Goal: Task Accomplishment & Management: Complete application form

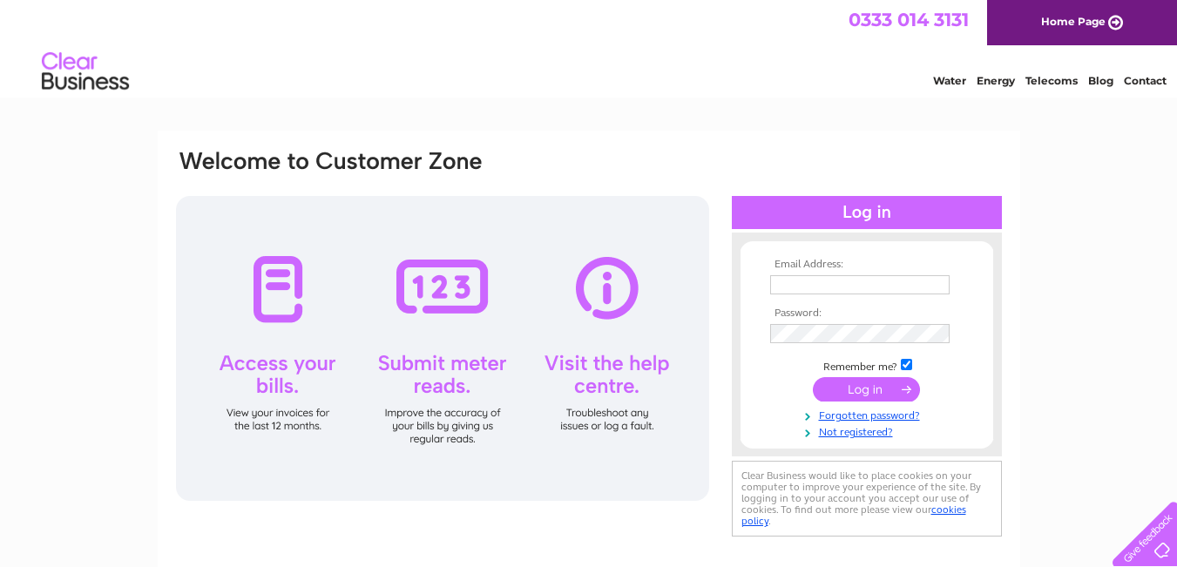
type input "[EMAIL_ADDRESS][DOMAIN_NAME]"
click at [860, 382] on input "submit" at bounding box center [866, 389] width 107 height 24
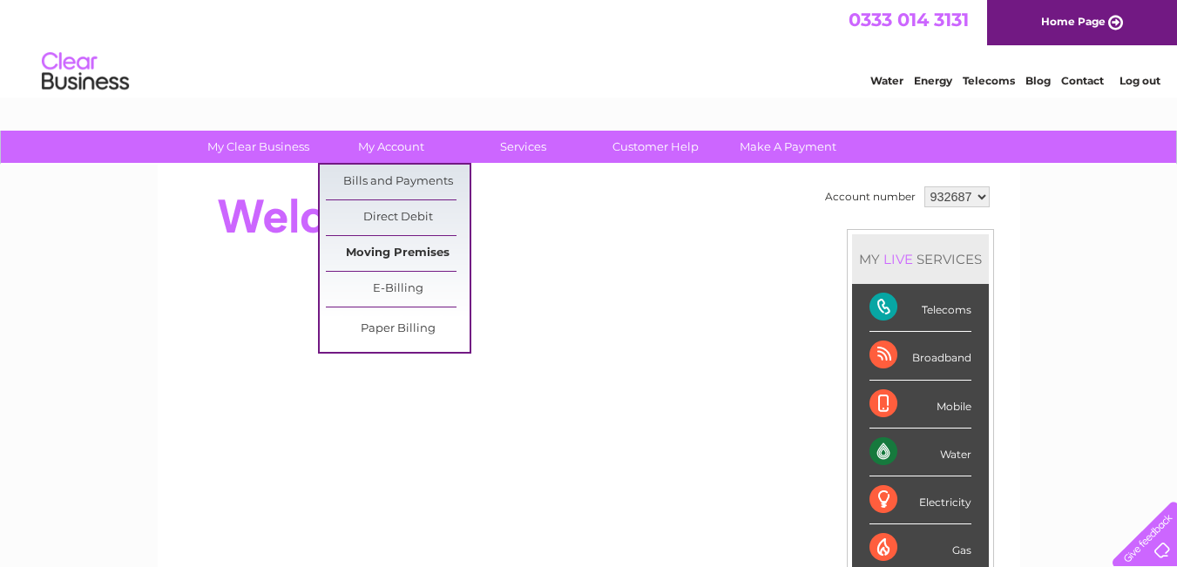
click at [380, 248] on link "Moving Premises" at bounding box center [398, 253] width 144 height 35
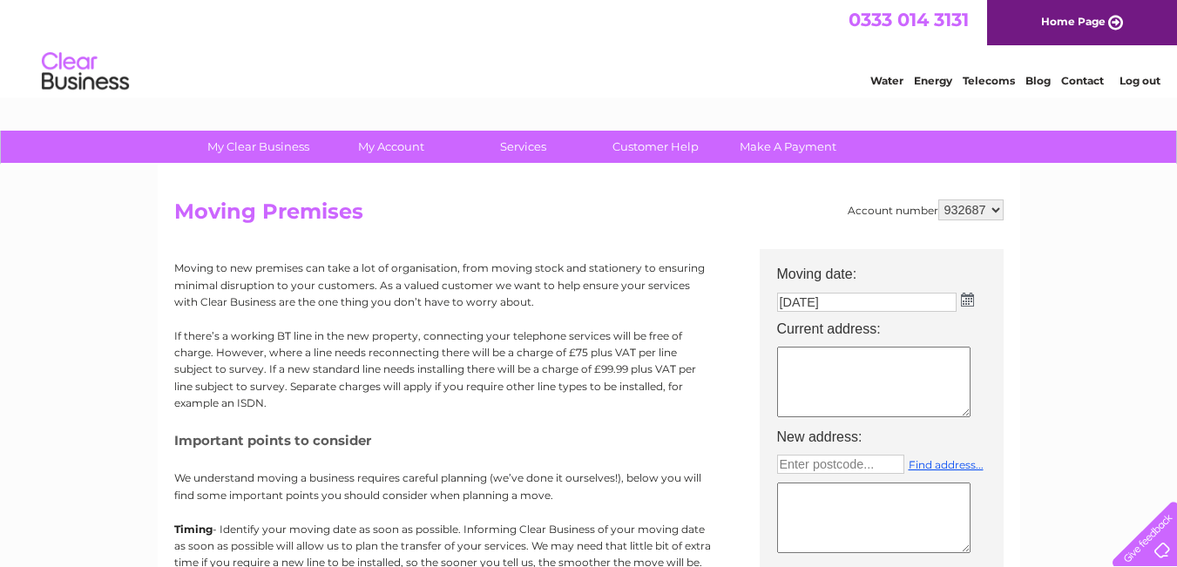
click at [821, 364] on textarea at bounding box center [873, 382] width 193 height 71
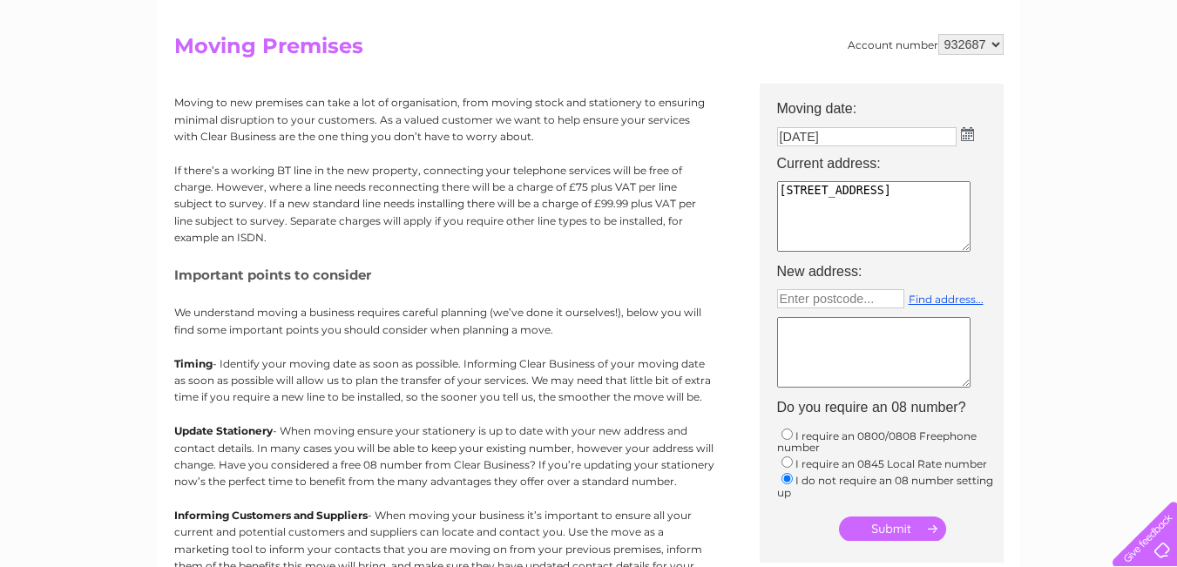
scroll to position [174, 0]
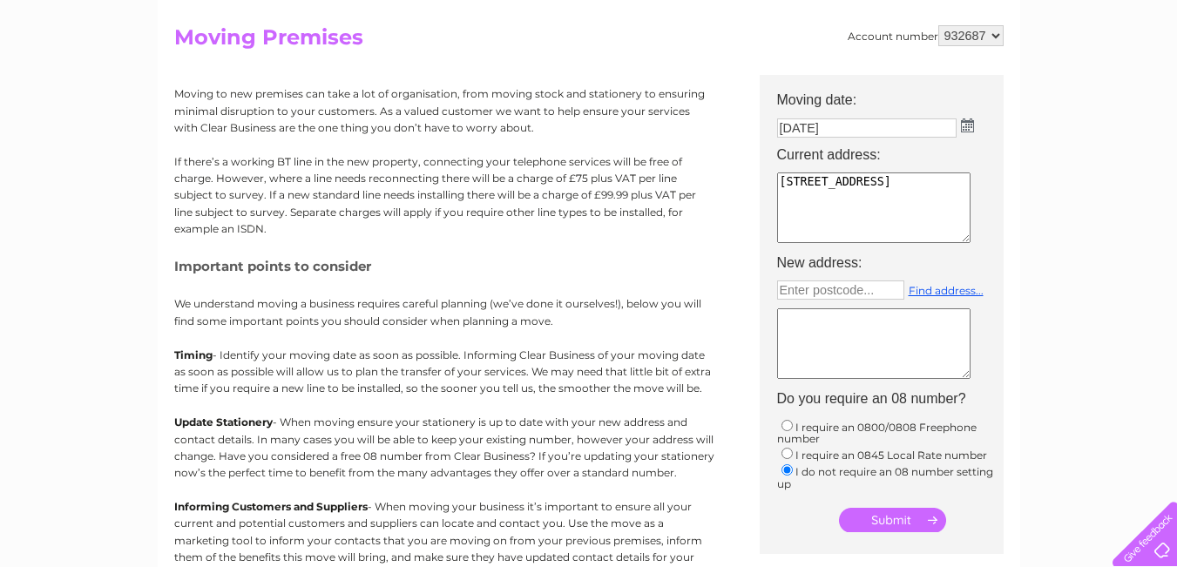
type textarea "3 GLASGOW STREET MILLPORT ISLE OF CUMBRAE KA28 0DJ"
click at [838, 290] on input "text" at bounding box center [840, 289] width 127 height 19
click at [952, 290] on link "Find address..." at bounding box center [946, 290] width 75 height 13
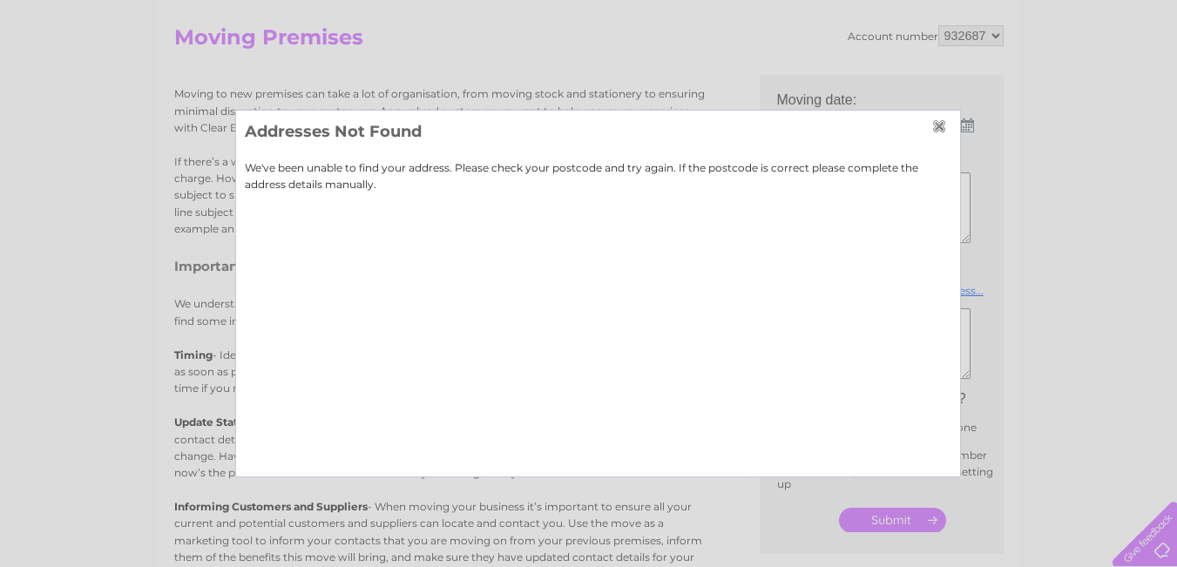
click at [939, 125] on input "button" at bounding box center [941, 126] width 19 height 14
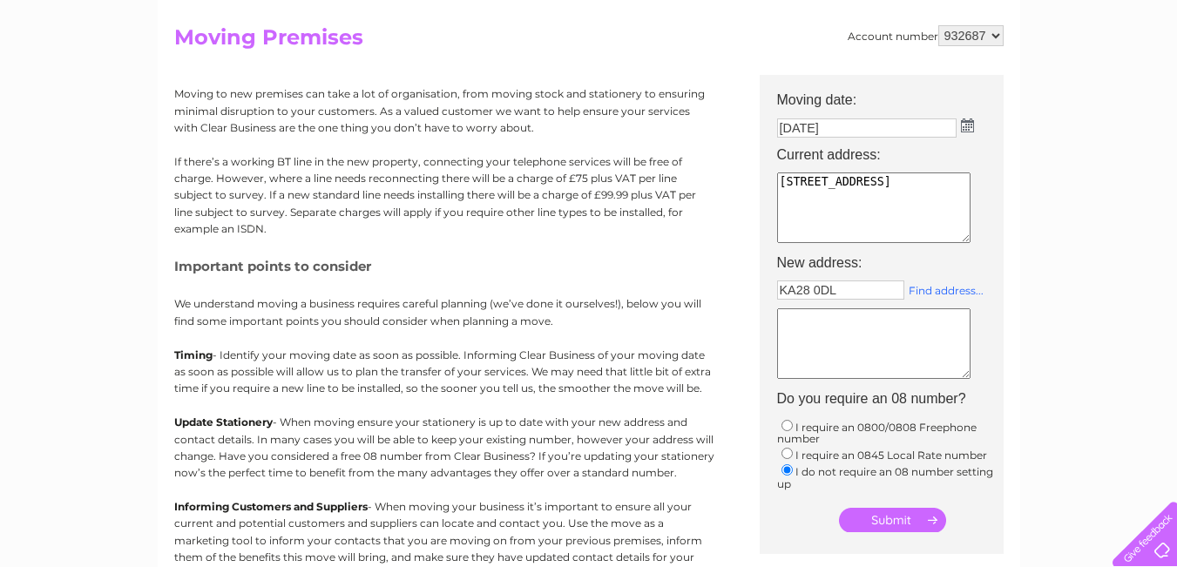
click at [926, 290] on link "Find address..." at bounding box center [946, 290] width 75 height 13
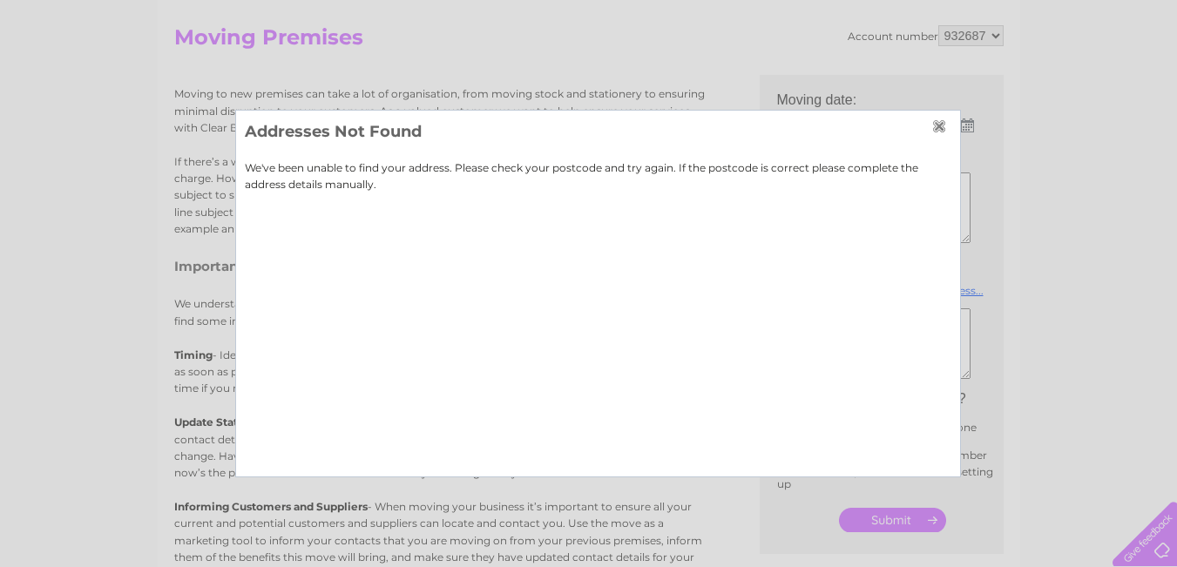
click at [944, 125] on input "button" at bounding box center [941, 126] width 19 height 14
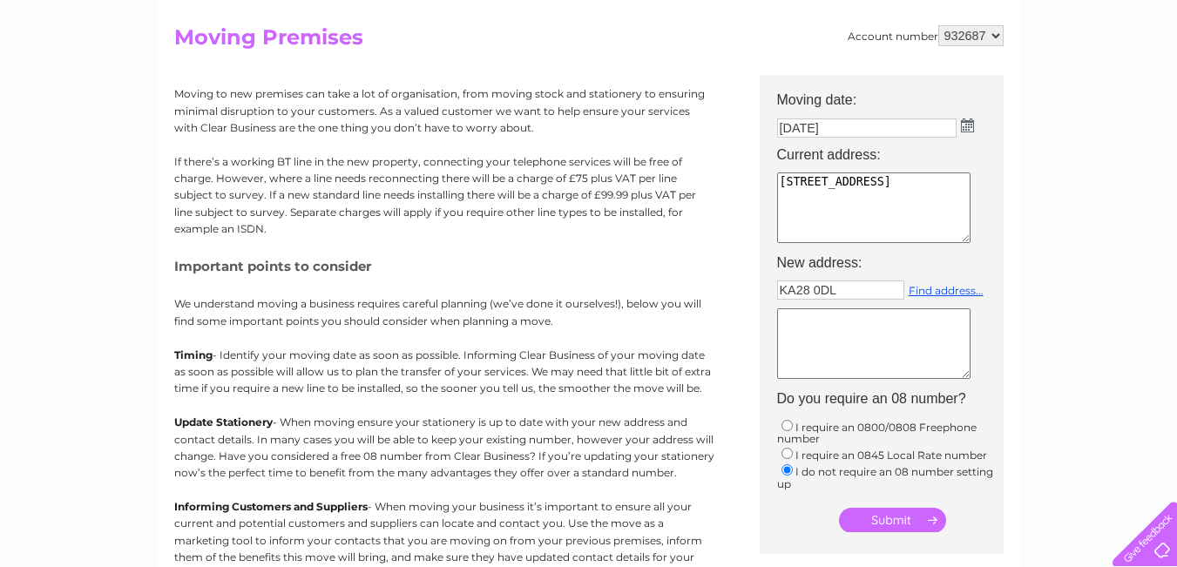
click at [811, 285] on input "KA28 0DL" at bounding box center [840, 289] width 127 height 19
click at [813, 290] on input "KA28 0DL" at bounding box center [840, 289] width 127 height 19
click at [950, 293] on link "Find address..." at bounding box center [946, 290] width 75 height 13
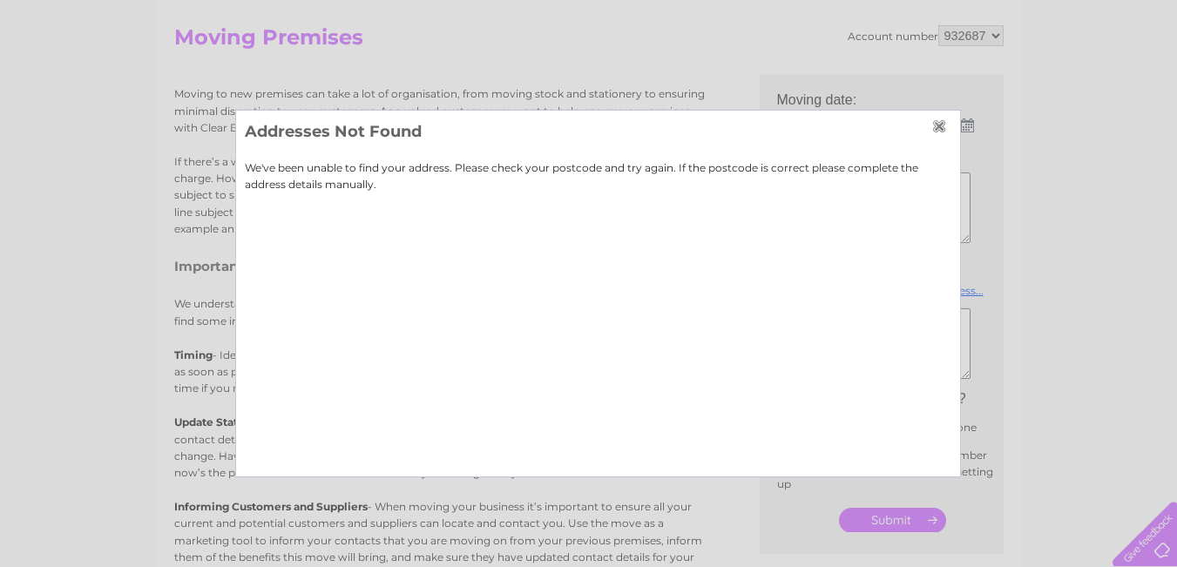
click at [932, 129] on input "button" at bounding box center [941, 126] width 19 height 14
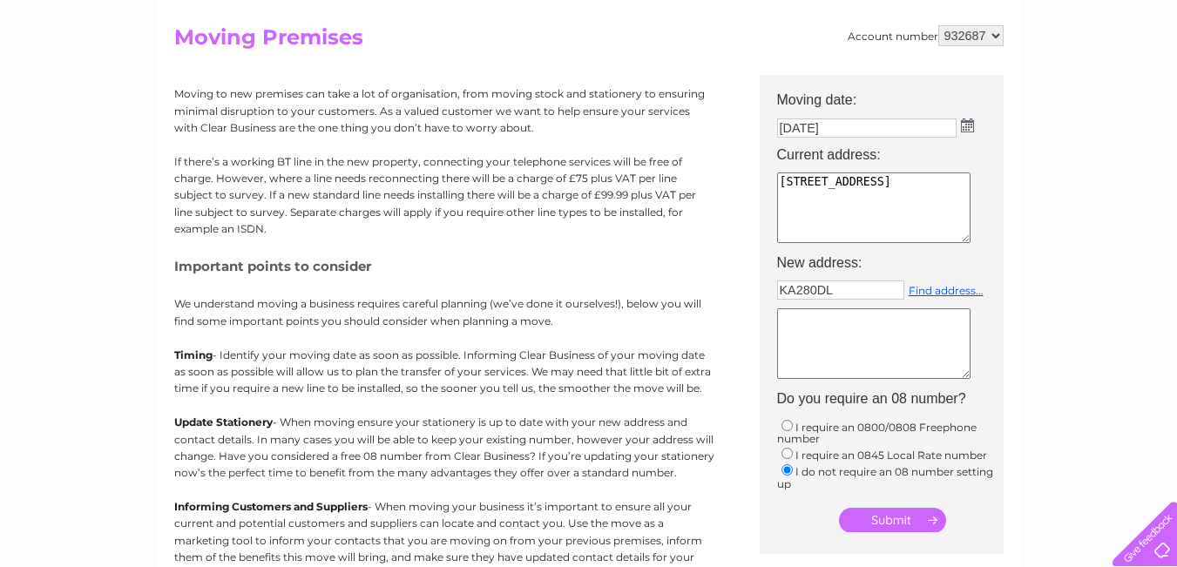
click at [817, 290] on input "KA280DL" at bounding box center [840, 289] width 127 height 19
type input "KA280DL"
click at [962, 287] on link "Find address..." at bounding box center [946, 290] width 75 height 13
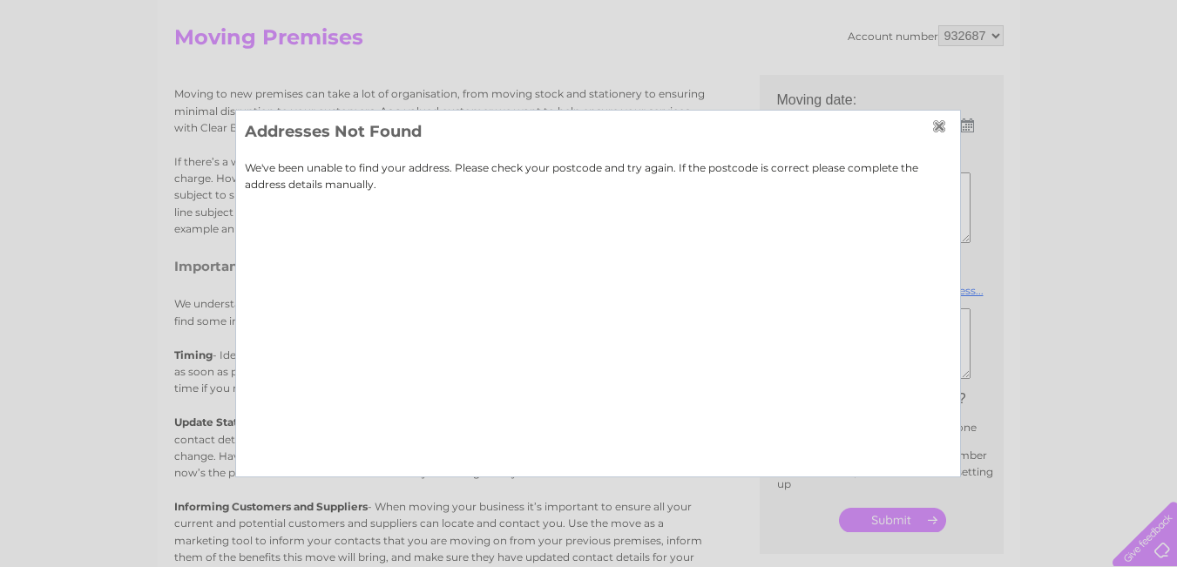
click at [940, 129] on input "button" at bounding box center [941, 126] width 19 height 14
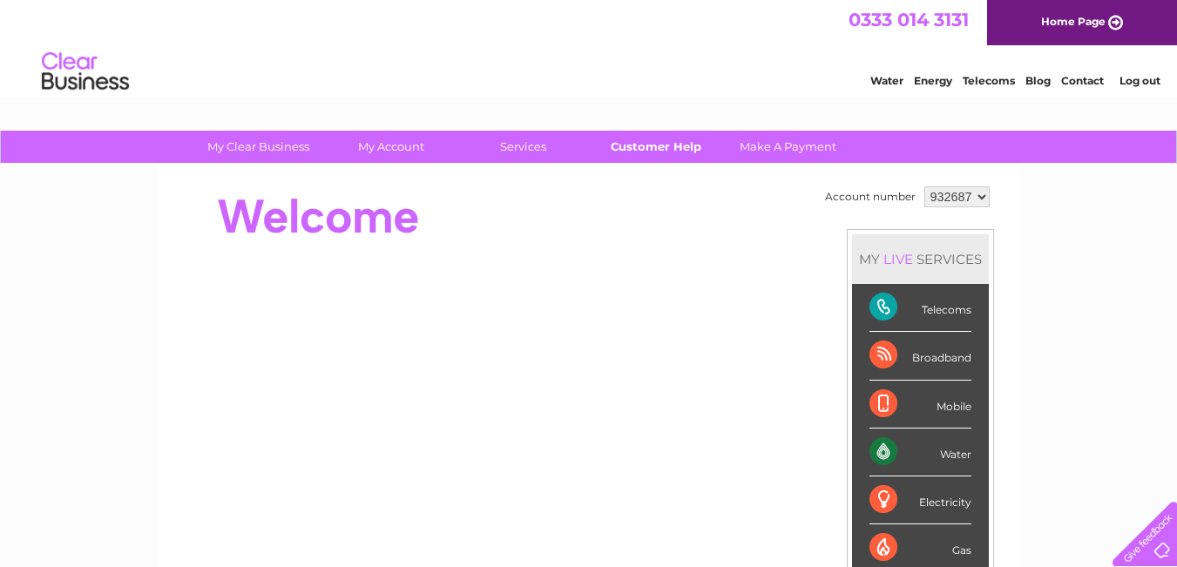
click at [618, 143] on link "Customer Help" at bounding box center [656, 147] width 144 height 32
